Goal: Task Accomplishment & Management: Manage account settings

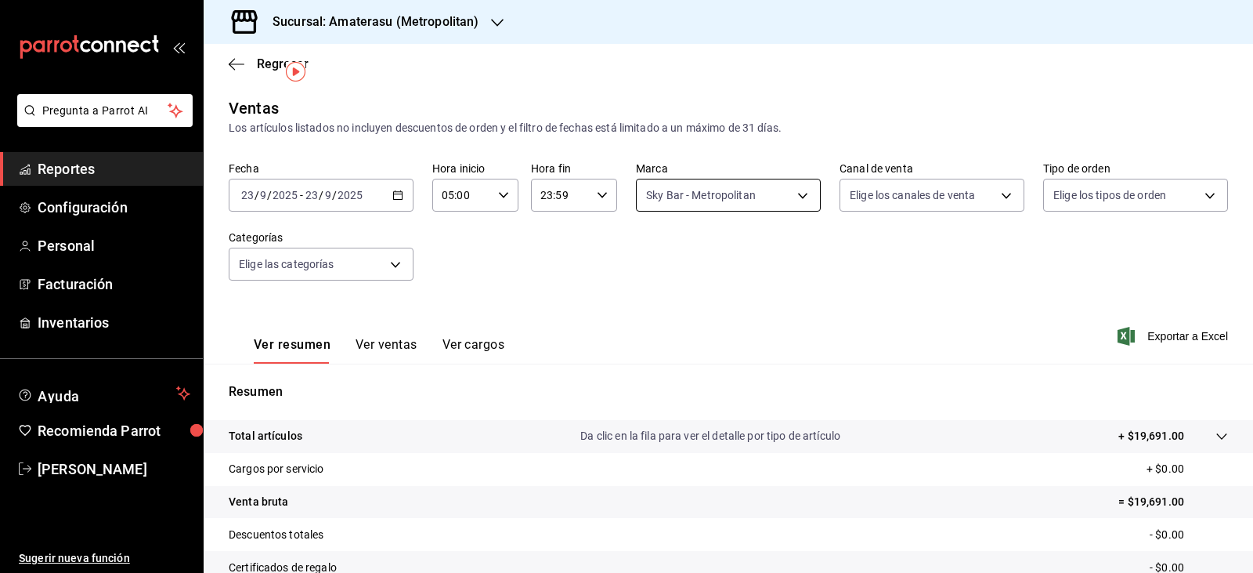
scroll to position [37, 0]
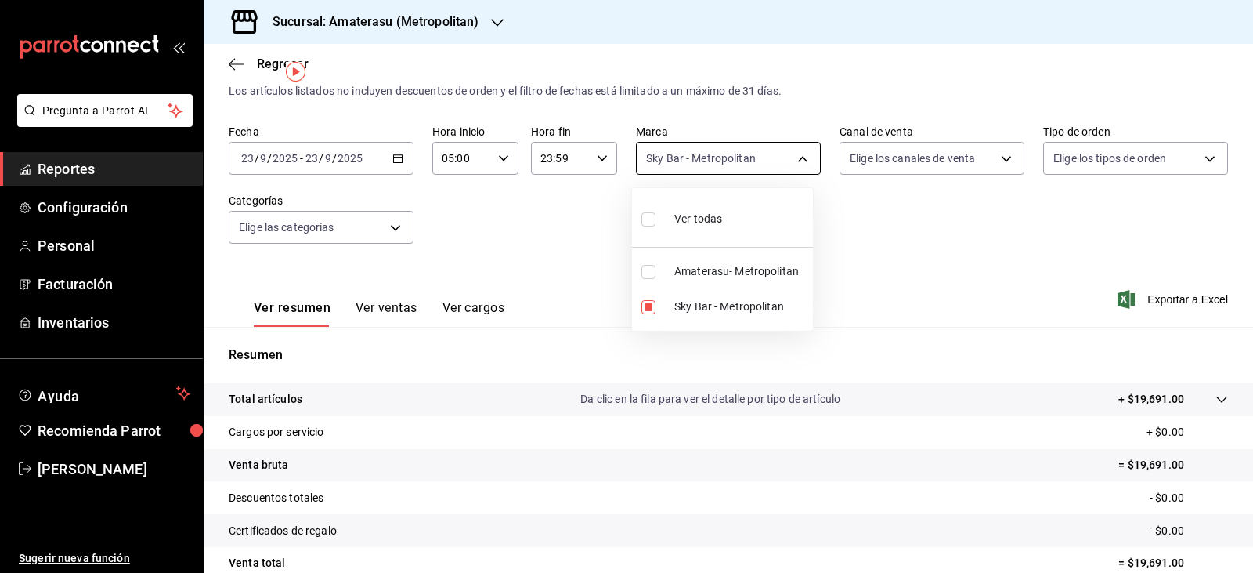
click at [656, 172] on body "Pregunta a Parrot AI Reportes Configuración Personal Facturación Inventarios Ay…" at bounding box center [626, 286] width 1253 height 573
click at [658, 311] on label at bounding box center [652, 307] width 20 height 14
click at [656, 311] on input "checkbox" at bounding box center [649, 307] width 14 height 14
checkbox input "true"
type input "f3afaab8-8c3d-4e49-a299-af9bdf6027b2"
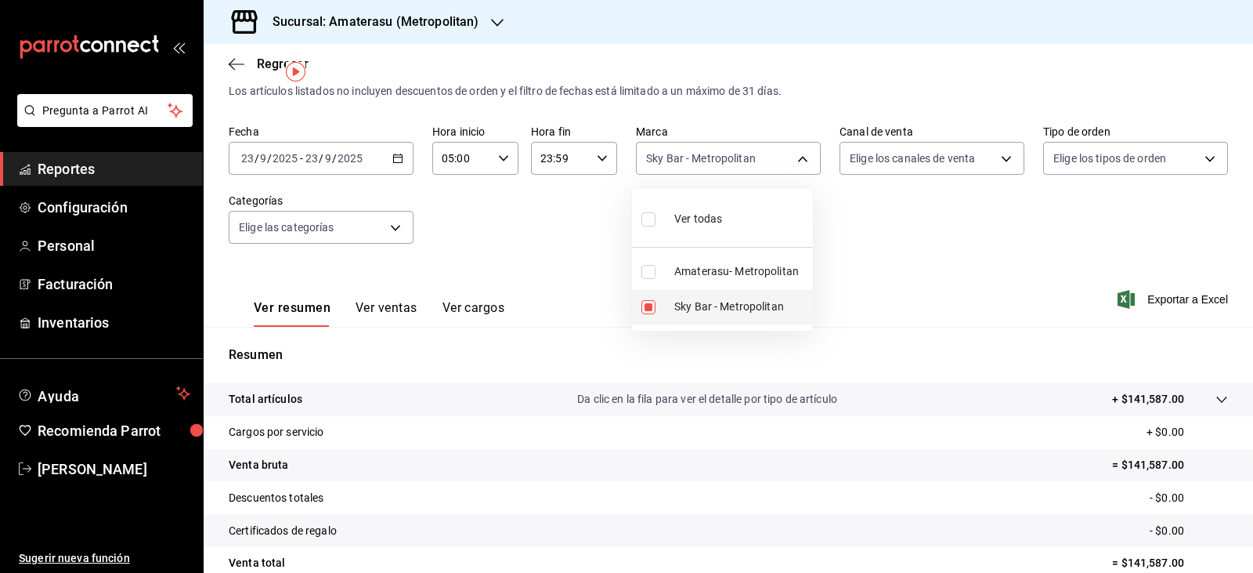
click at [656, 311] on label at bounding box center [652, 307] width 20 height 14
click at [656, 311] on input "checkbox" at bounding box center [649, 307] width 14 height 14
checkbox input "true"
type input "f3afaab8-8c3d-4e49-a299-af9bdf6027b2"
click at [647, 306] on input "checkbox" at bounding box center [649, 307] width 14 height 14
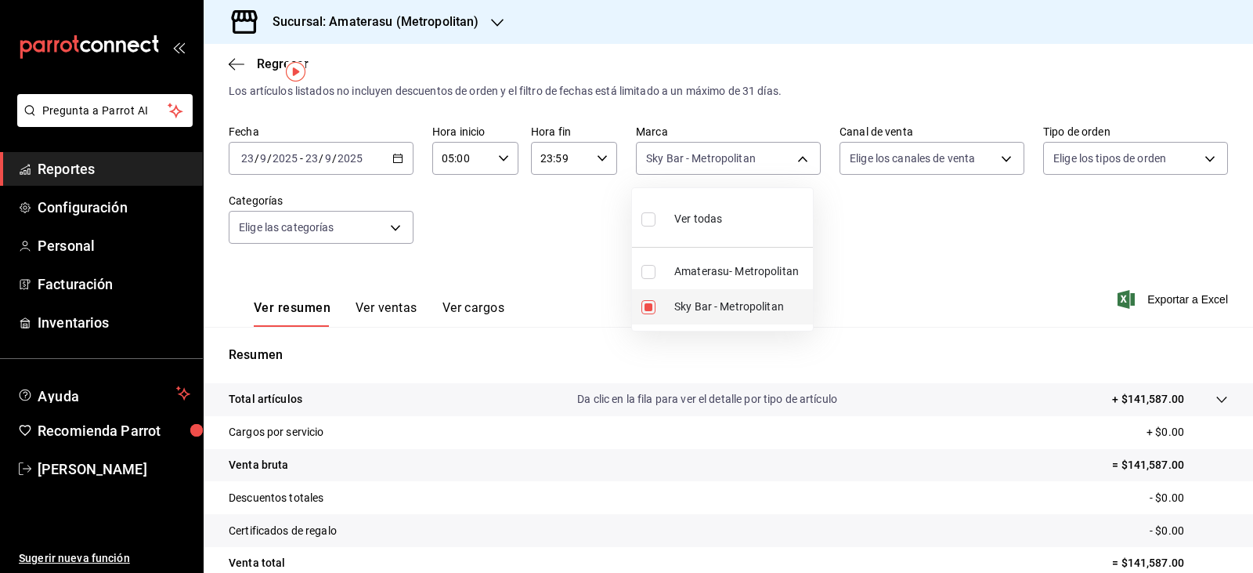
checkbox input "false"
click at [647, 271] on input "checkbox" at bounding box center [649, 272] width 14 height 14
checkbox input "true"
type input "e4cd7fcb-d45b-43ae-a99f-ad4ccfcd9032"
click at [907, 250] on div at bounding box center [626, 286] width 1253 height 573
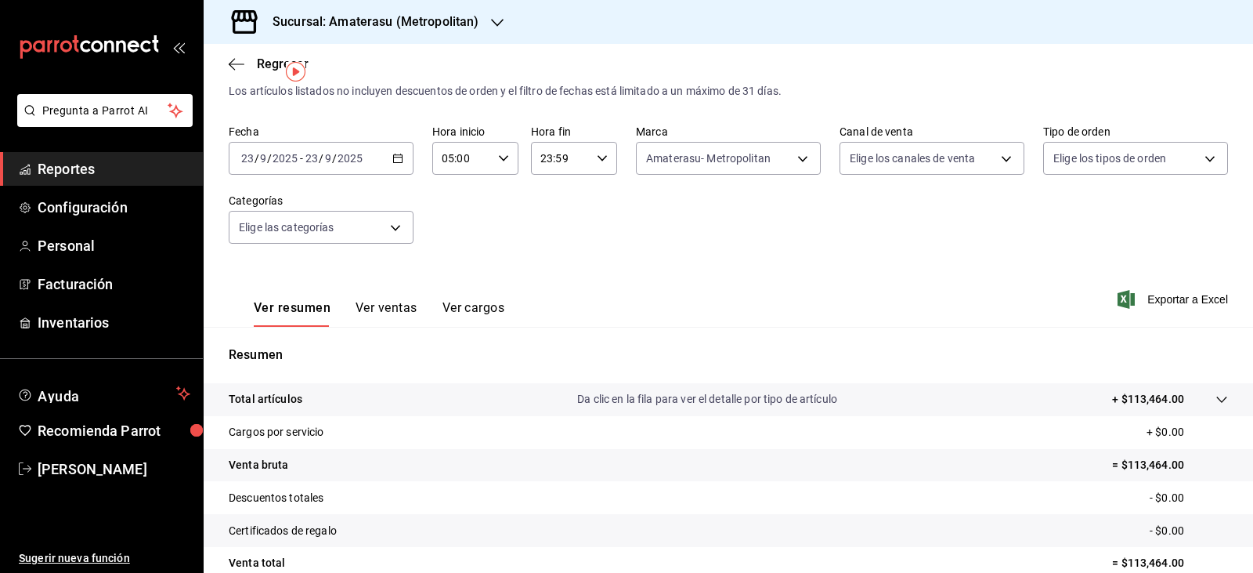
click at [907, 250] on div "Ver todas Amaterasu- Metropolitan Sky Bar - Metropolitan" at bounding box center [626, 286] width 1253 height 573
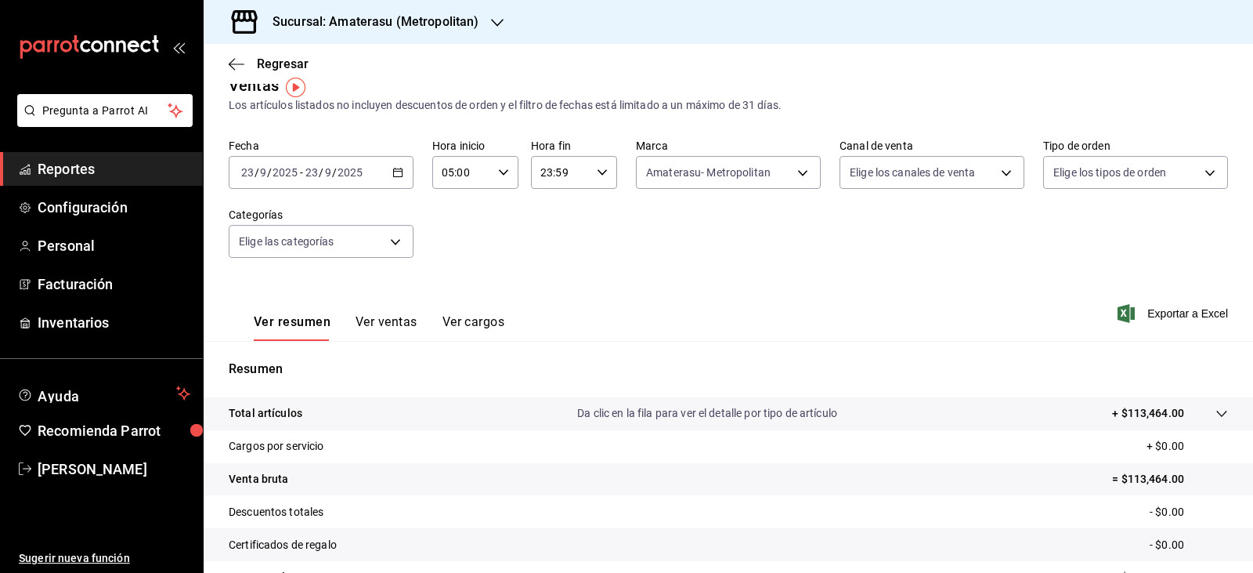
scroll to position [21, 0]
click at [667, 169] on body "Pregunta a Parrot AI Reportes Configuración Personal Facturación Inventarios Ay…" at bounding box center [626, 286] width 1253 height 573
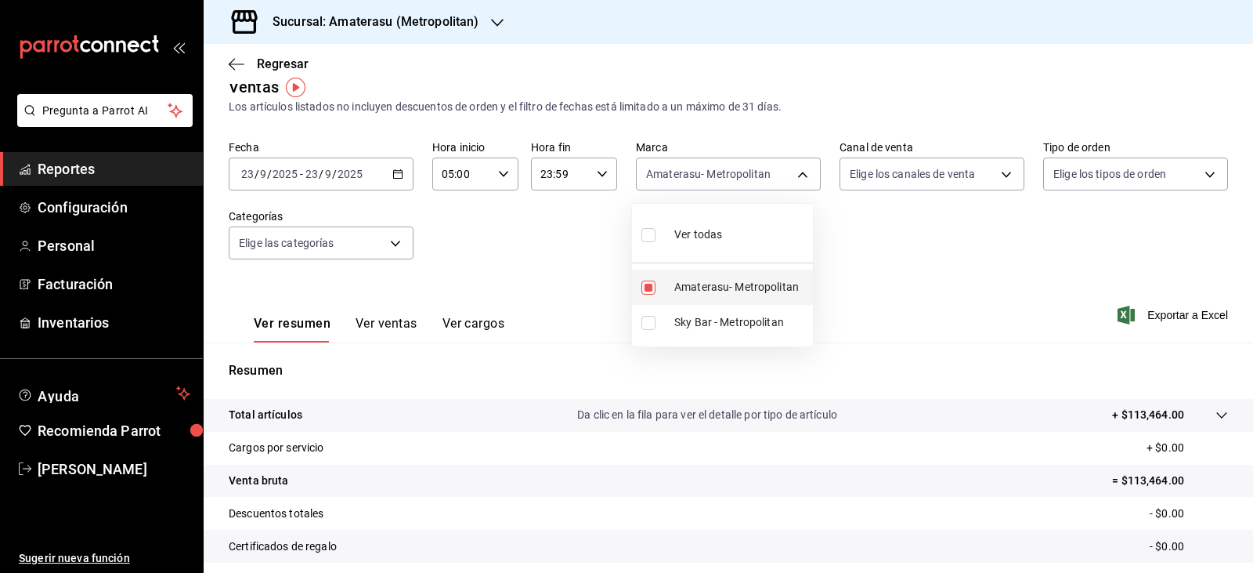
click at [653, 290] on input "checkbox" at bounding box center [649, 287] width 14 height 14
checkbox input "false"
click at [650, 325] on input "checkbox" at bounding box center [649, 323] width 14 height 14
checkbox input "true"
type input "f3afaab8-8c3d-4e49-a299-af9bdf6027b2"
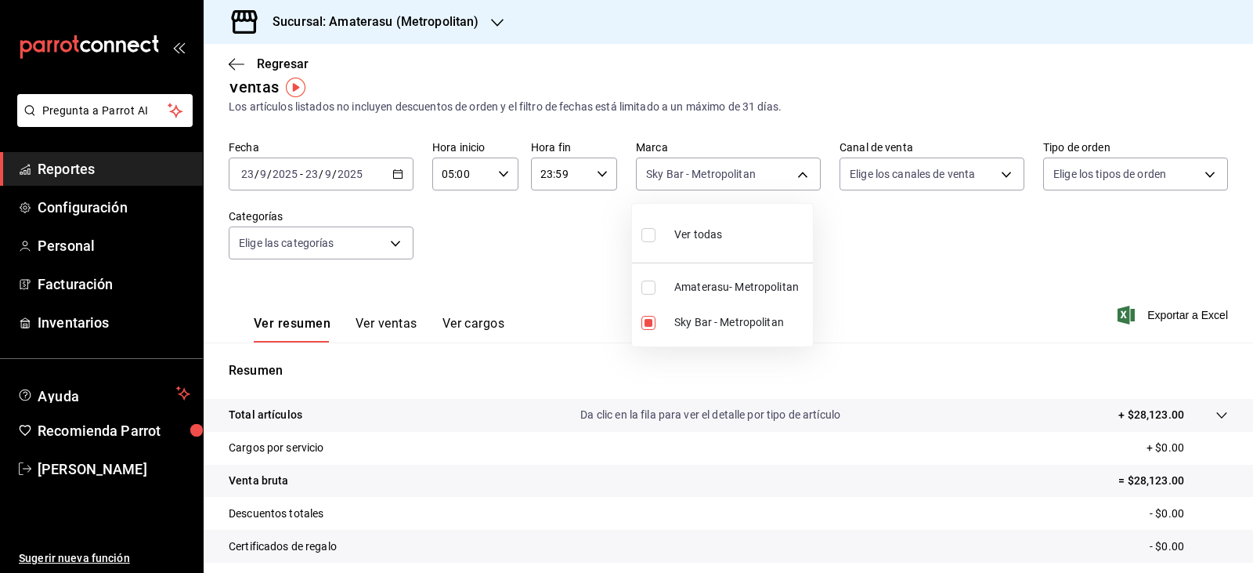
click at [897, 284] on div at bounding box center [626, 286] width 1253 height 573
click at [897, 284] on div "Ver todas Amaterasu- Metropolitan Sky Bar - Metropolitan" at bounding box center [626, 286] width 1253 height 573
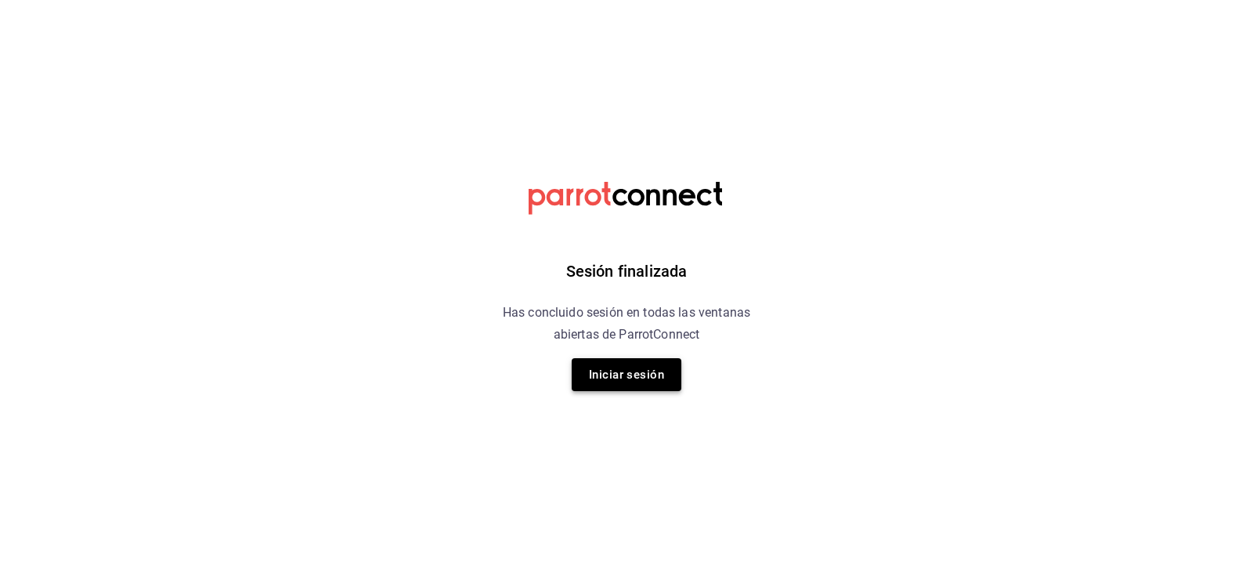
click at [614, 366] on button "Iniciar sesión" at bounding box center [627, 374] width 110 height 33
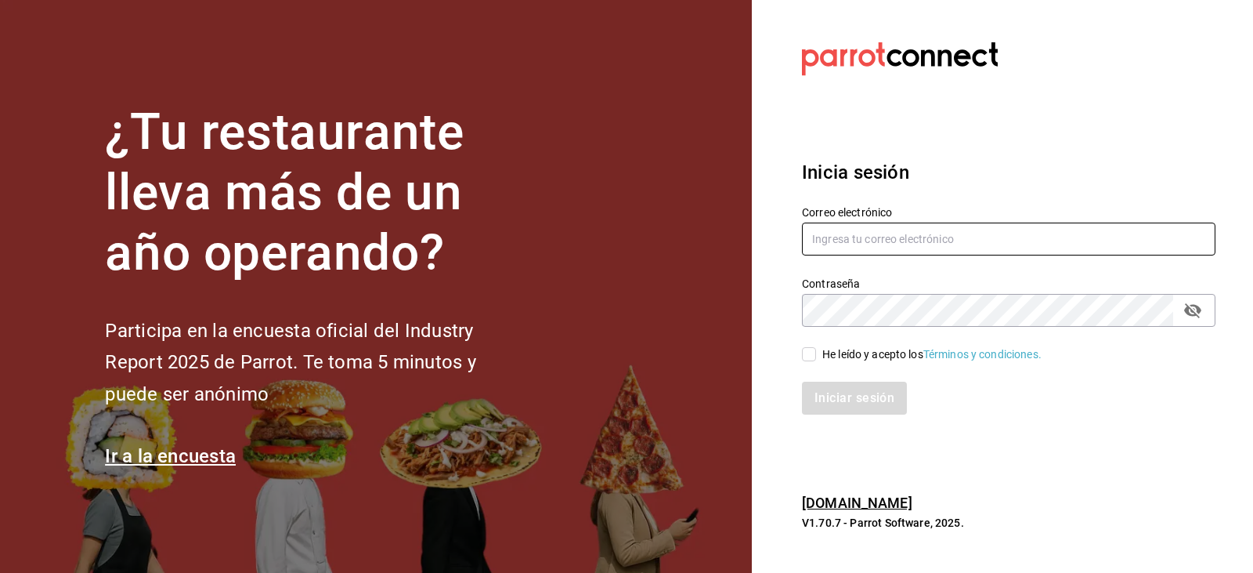
type input "[PERSON_NAME][EMAIL_ADDRESS][DOMAIN_NAME]"
click at [812, 354] on input "He leído y acepto los Términos y condiciones." at bounding box center [809, 354] width 14 height 14
checkbox input "true"
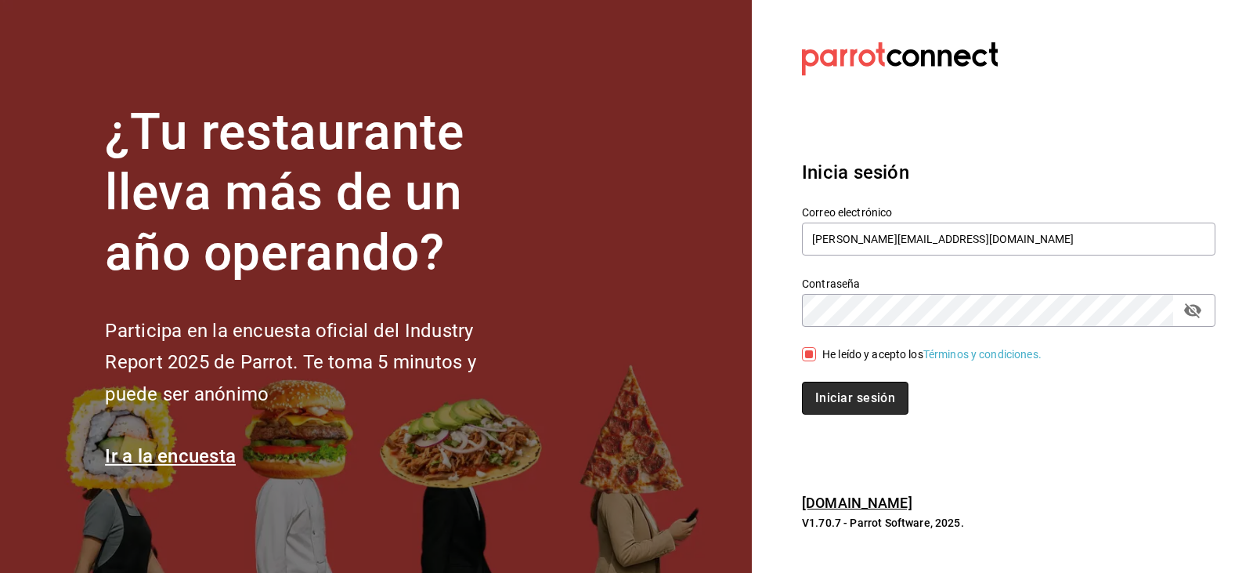
click at [824, 409] on button "Iniciar sesión" at bounding box center [855, 397] width 107 height 33
